Goal: Task Accomplishment & Management: Manage account settings

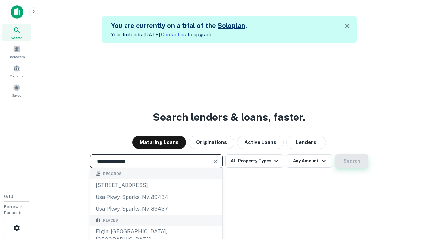
type input "**********"
click at [351, 161] on button "Search" at bounding box center [351, 160] width 33 height 13
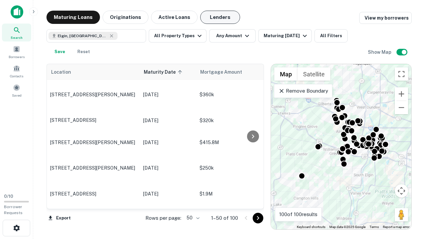
click at [220, 17] on button "Lenders" at bounding box center [220, 17] width 40 height 13
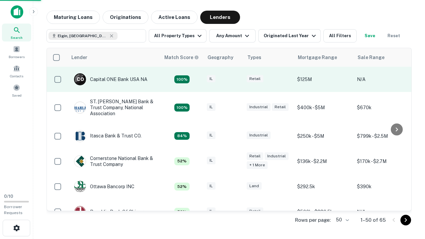
click at [236, 79] on div "IL" at bounding box center [223, 79] width 33 height 9
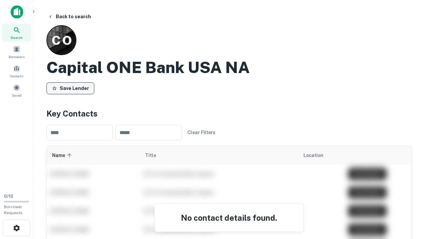
click at [70, 88] on button "Save Lender" at bounding box center [70, 88] width 48 height 12
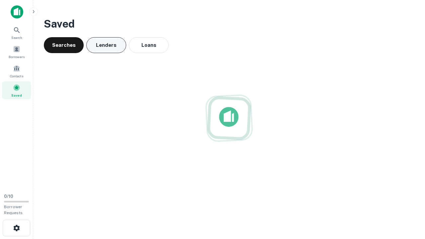
click at [106, 45] on button "Lenders" at bounding box center [106, 45] width 40 height 16
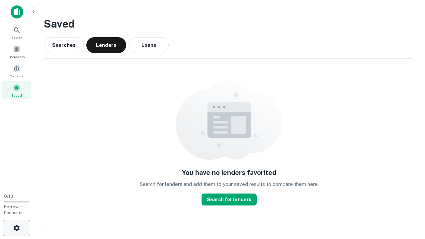
click at [16, 228] on icon "button" at bounding box center [17, 228] width 8 height 8
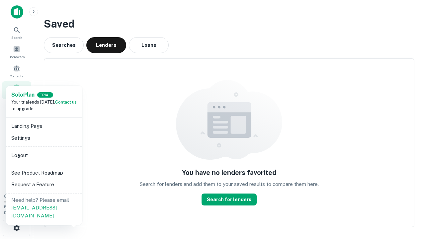
click at [44, 155] on li "Logout" at bounding box center [44, 155] width 71 height 12
